Goal: Contribute content: Add original content to the website for others to see

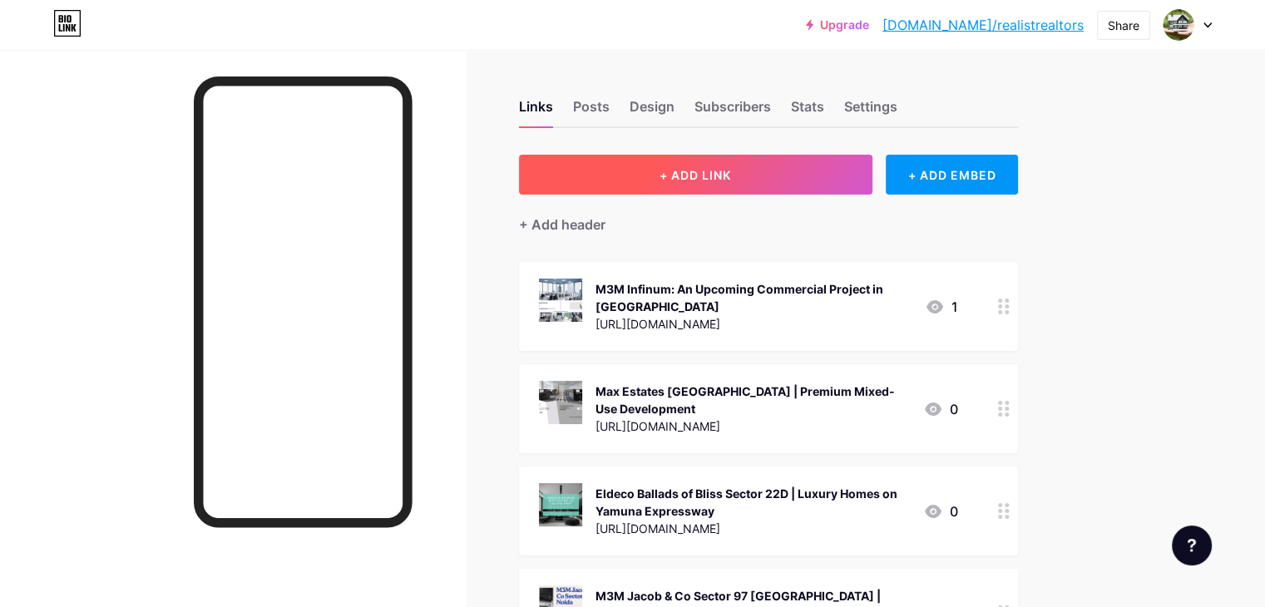
click at [812, 181] on button "+ ADD LINK" at bounding box center [696, 175] width 354 height 40
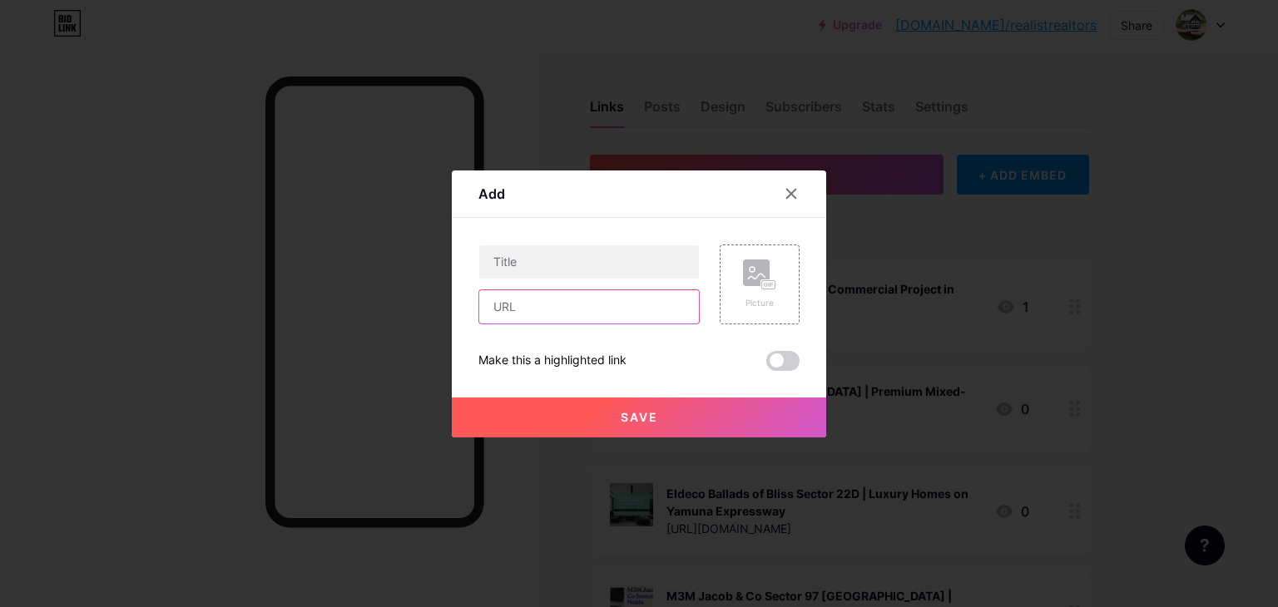
click at [524, 311] on input "text" at bounding box center [589, 306] width 220 height 33
paste input "[URL][DOMAIN_NAME]"
type input "[URL][DOMAIN_NAME]"
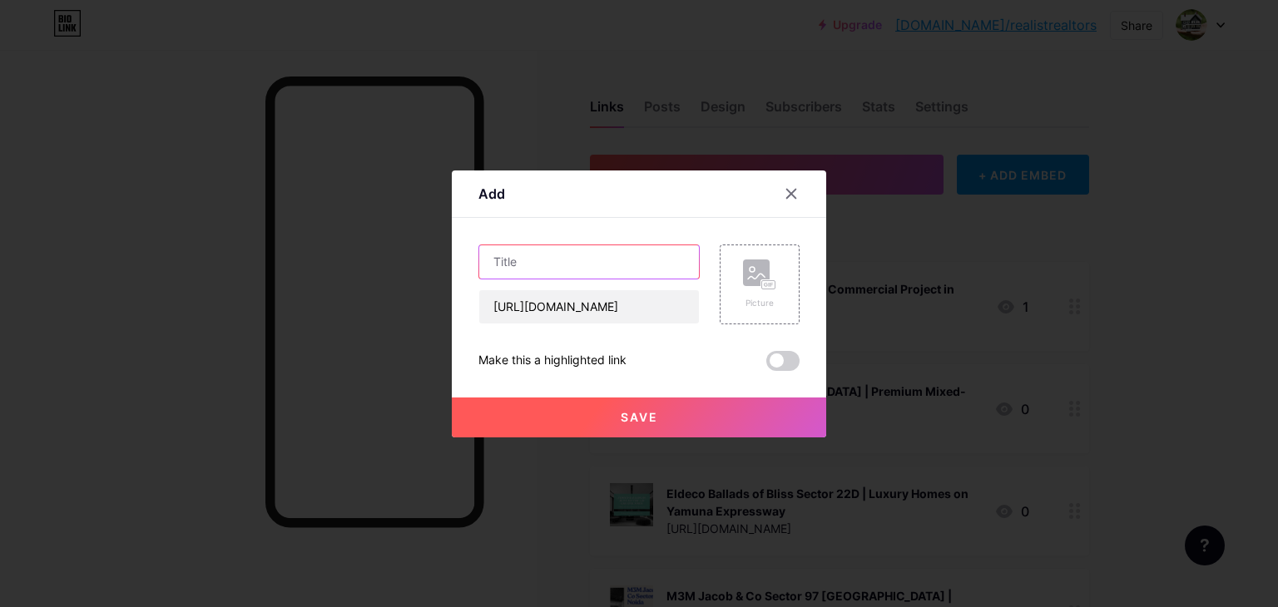
click at [580, 270] on input "text" at bounding box center [589, 261] width 220 height 33
paste input "Purvanchal Sector 94 - Upcoming Mixes Used Development"
type input "Purvanchal Sector 94 - Upcoming Mixes Used Development"
click at [755, 288] on icon at bounding box center [759, 275] width 33 height 31
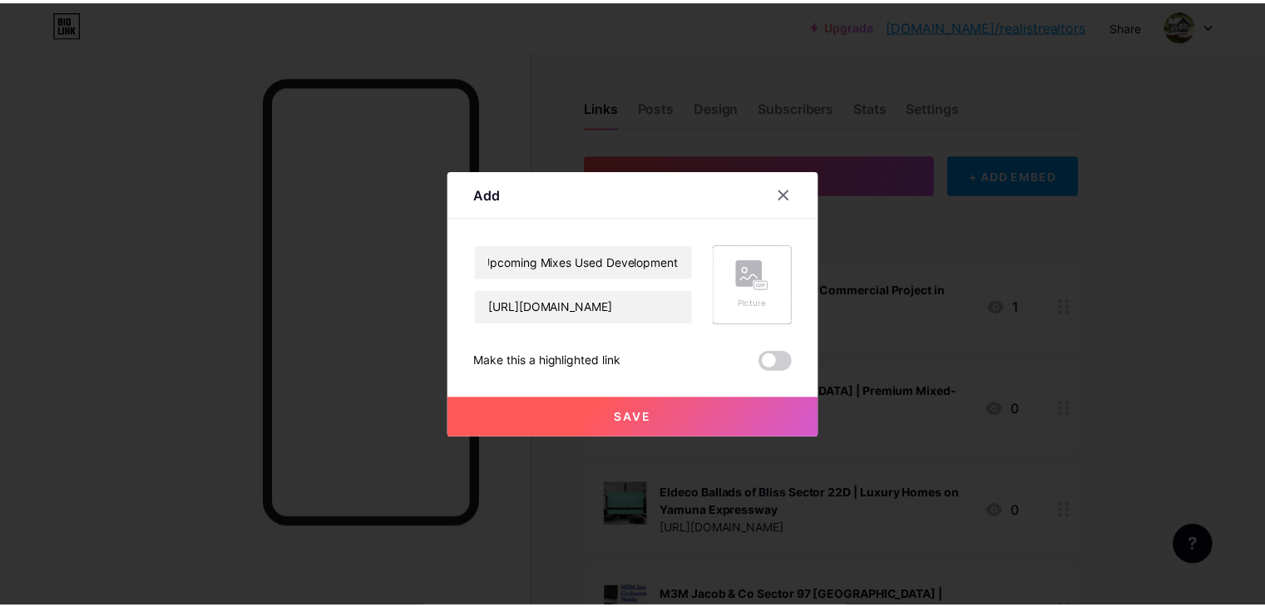
scroll to position [0, 0]
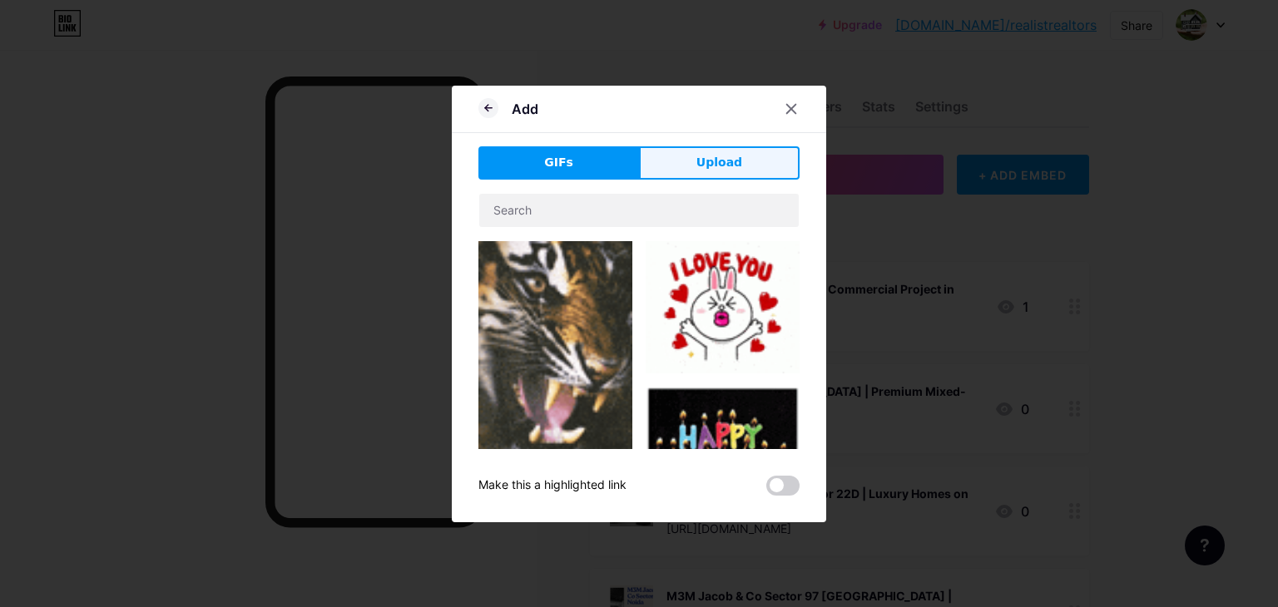
click at [682, 162] on button "Upload" at bounding box center [719, 162] width 161 height 33
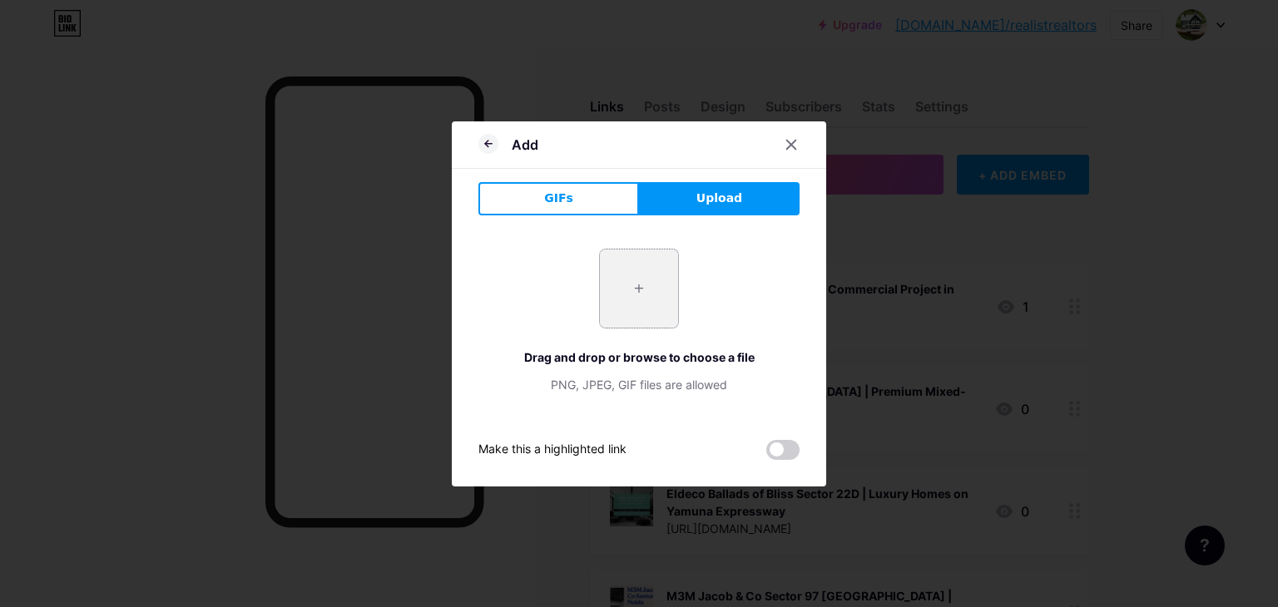
click at [611, 286] on input "file" at bounding box center [639, 289] width 78 height 78
type input "C:\fakepath\3.jpg"
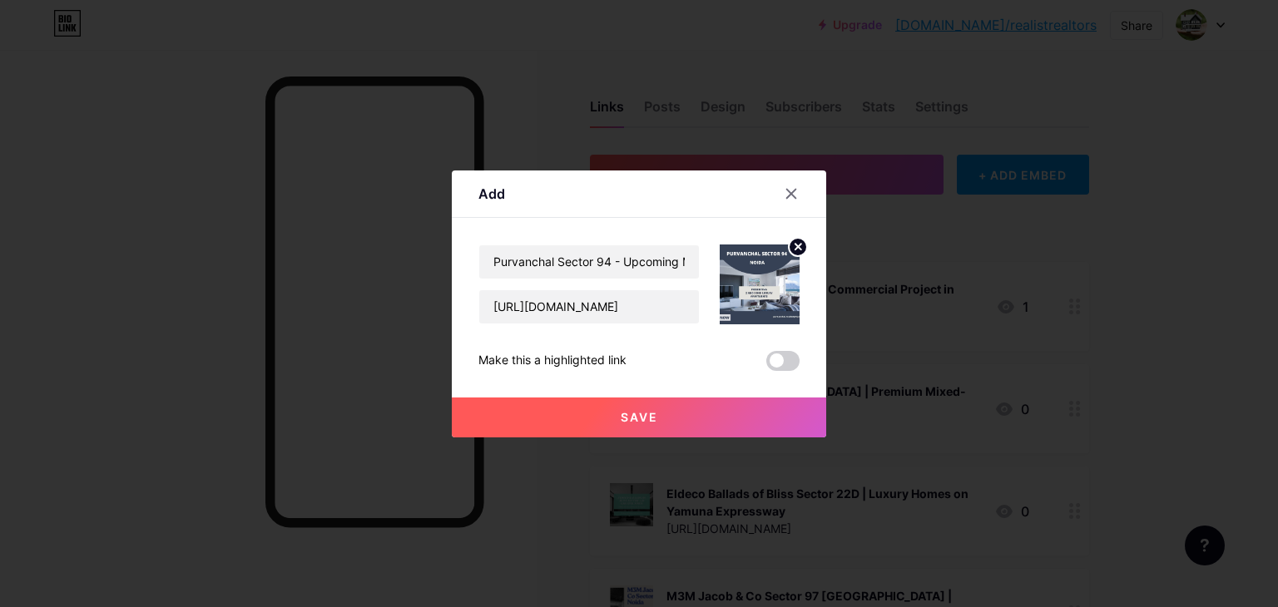
click at [623, 416] on span "Save" at bounding box center [639, 417] width 37 height 14
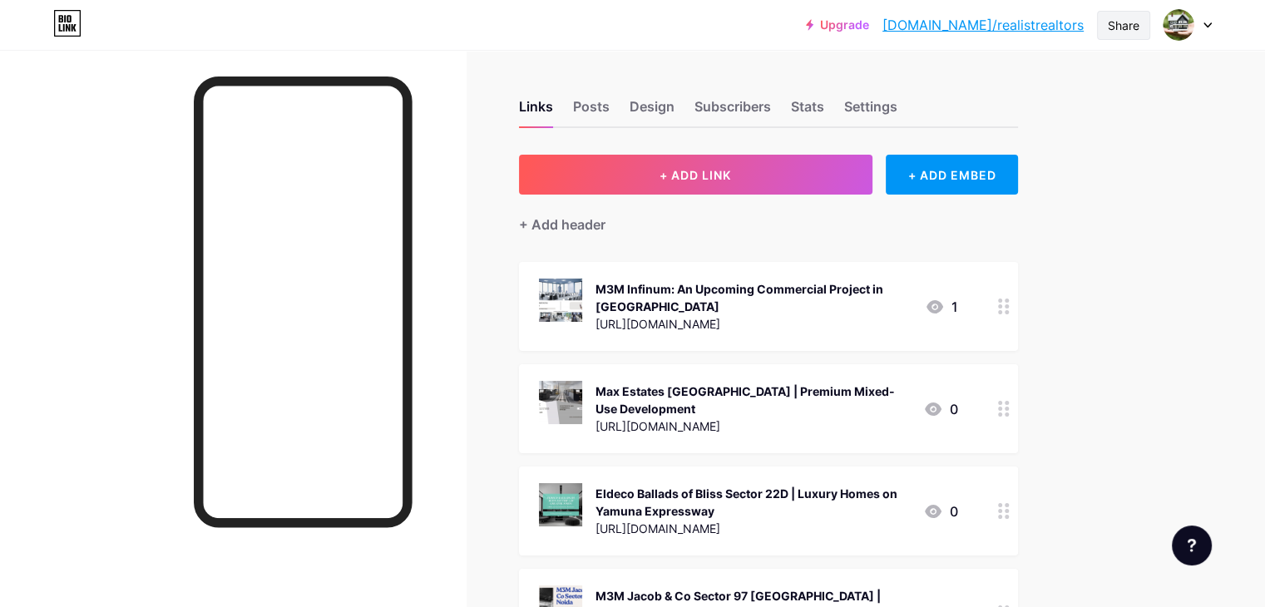
click at [1135, 22] on div "Share" at bounding box center [1124, 25] width 32 height 17
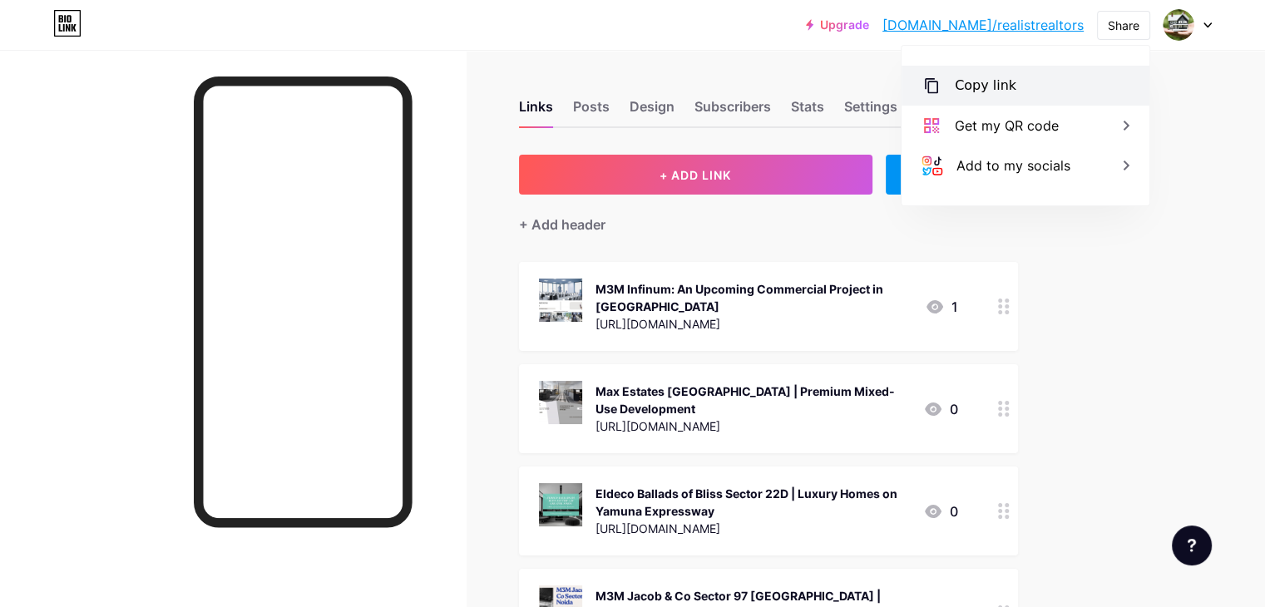
click at [1032, 83] on div "Copy link" at bounding box center [1026, 86] width 248 height 40
